Goal: Find specific page/section: Find specific page/section

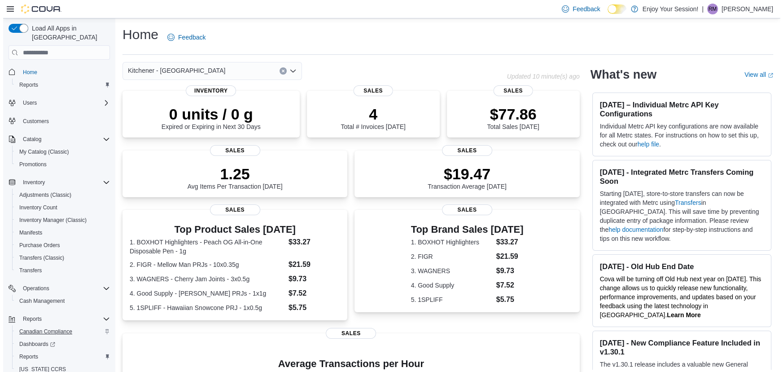
scroll to position [5, 0]
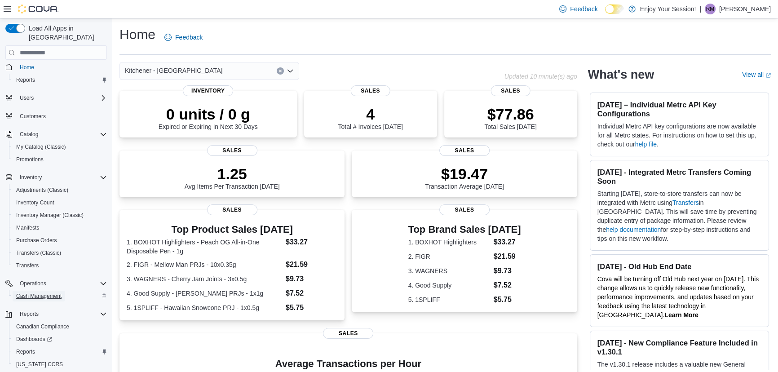
click at [24, 292] on span "Cash Management" at bounding box center [38, 295] width 45 height 7
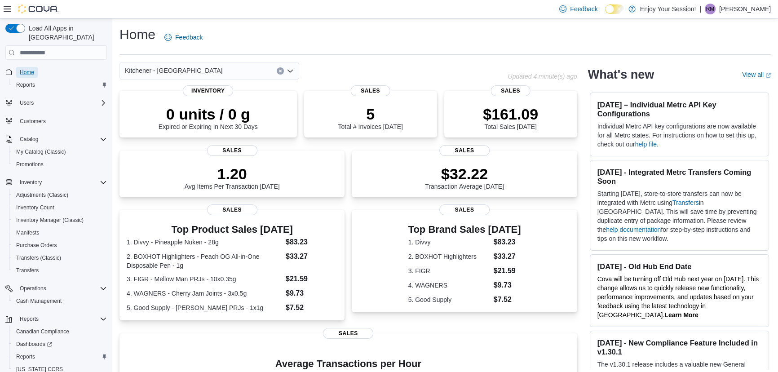
click at [26, 69] on span "Home" at bounding box center [27, 72] width 14 height 7
click at [28, 69] on span "Home" at bounding box center [27, 72] width 14 height 7
